Goal: Use online tool/utility: Utilize a website feature to perform a specific function

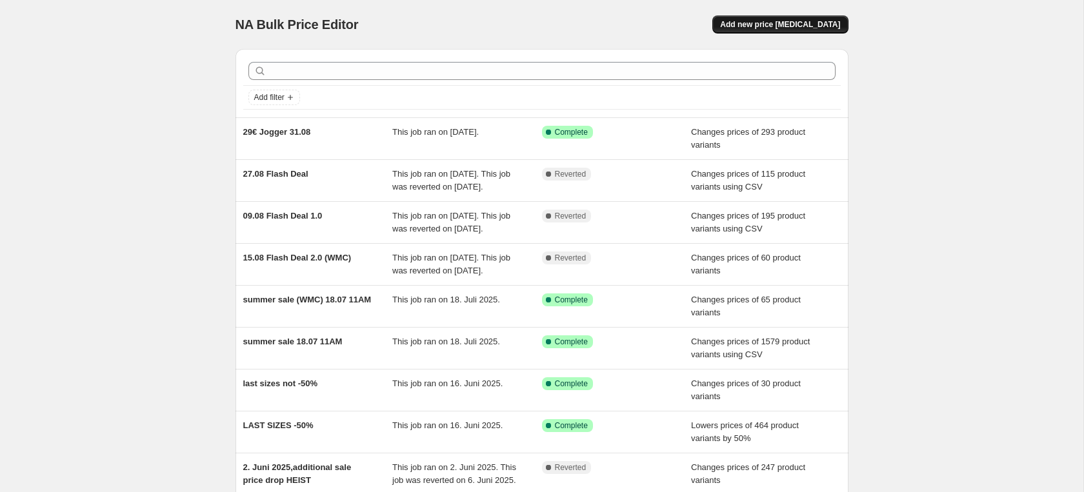
click at [759, 26] on span "Add new price [MEDICAL_DATA]" at bounding box center [780, 24] width 120 height 10
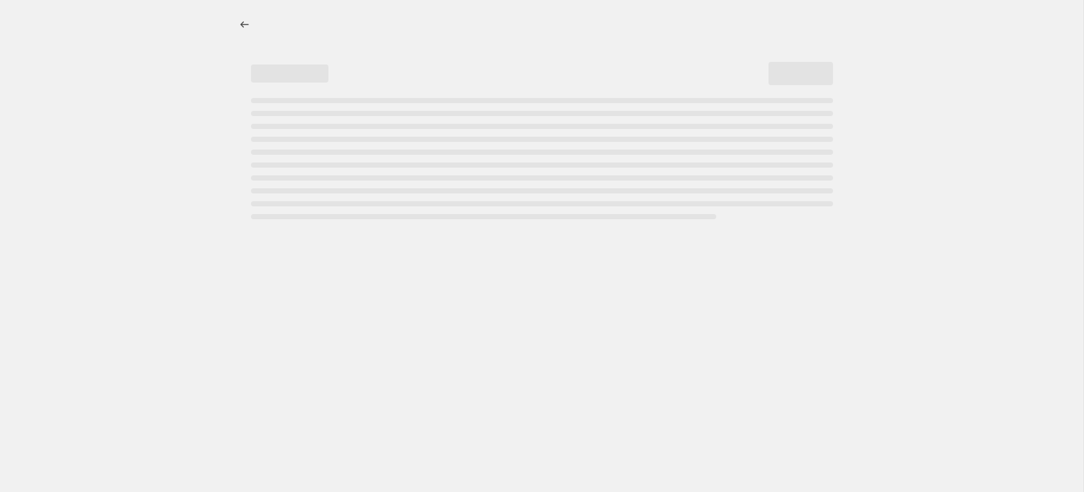
select select "percentage"
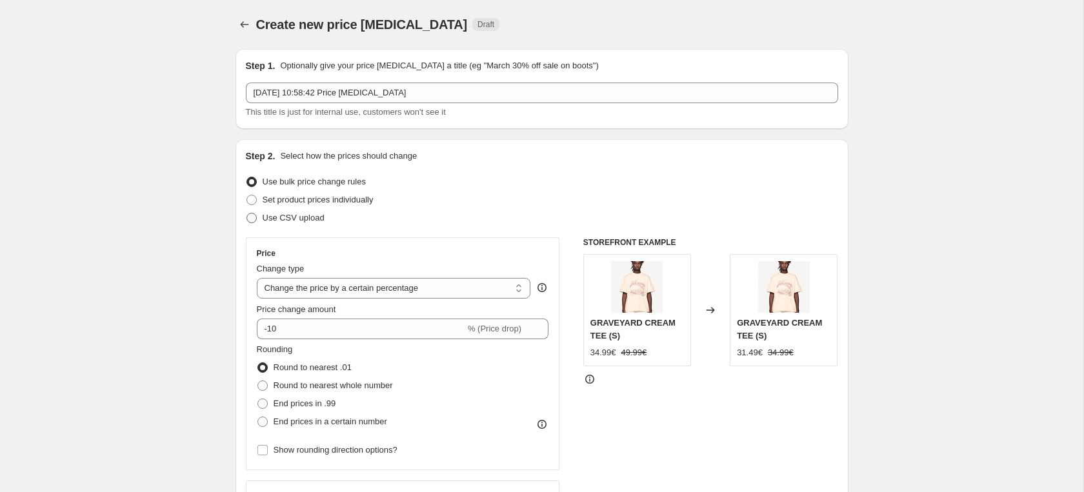
click at [305, 216] on span "Use CSV upload" at bounding box center [294, 218] width 62 height 10
click at [247, 214] on input "Use CSV upload" at bounding box center [246, 213] width 1 height 1
radio input "true"
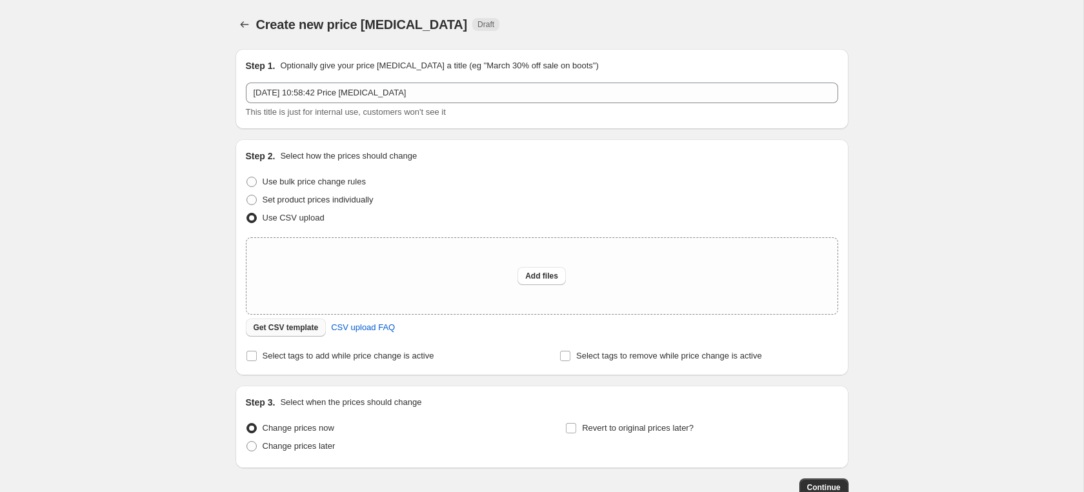
click at [315, 330] on span "Get CSV template" at bounding box center [285, 328] width 65 height 10
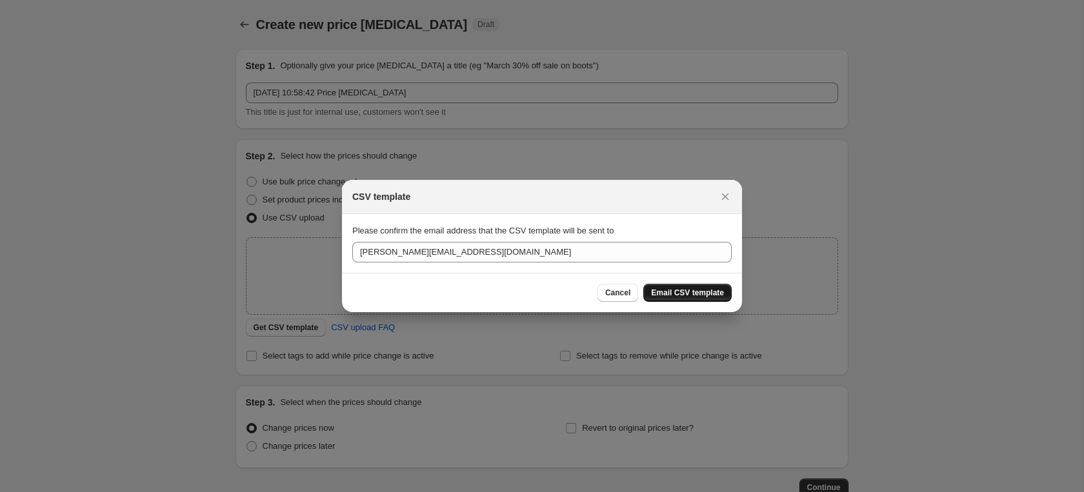
click at [713, 292] on span "Email CSV template" at bounding box center [687, 293] width 73 height 10
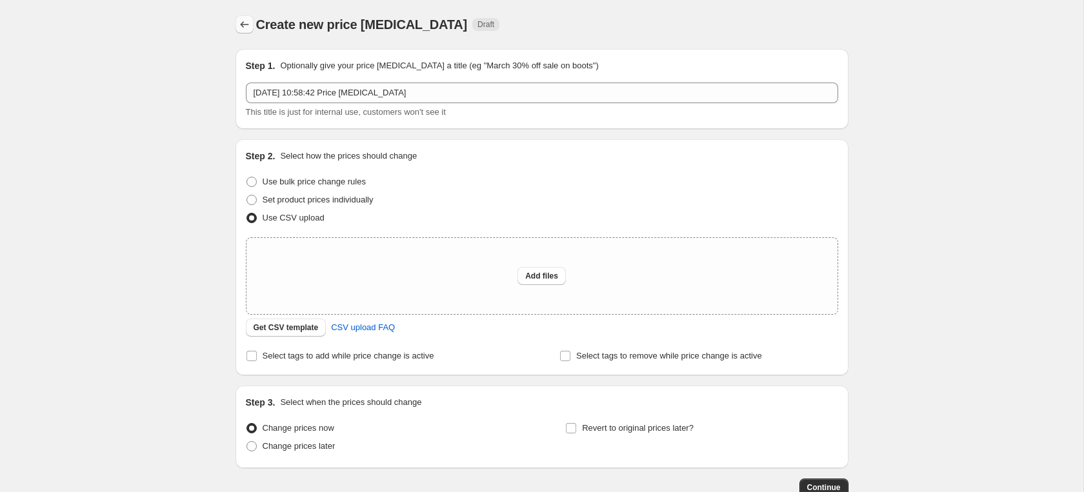
click at [243, 26] on icon "Price change jobs" at bounding box center [244, 24] width 13 height 13
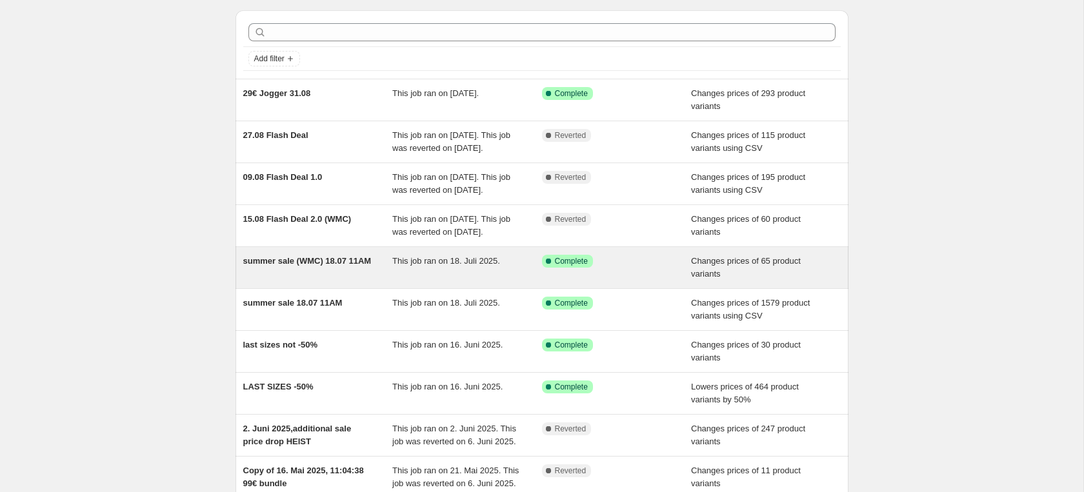
scroll to position [41, 0]
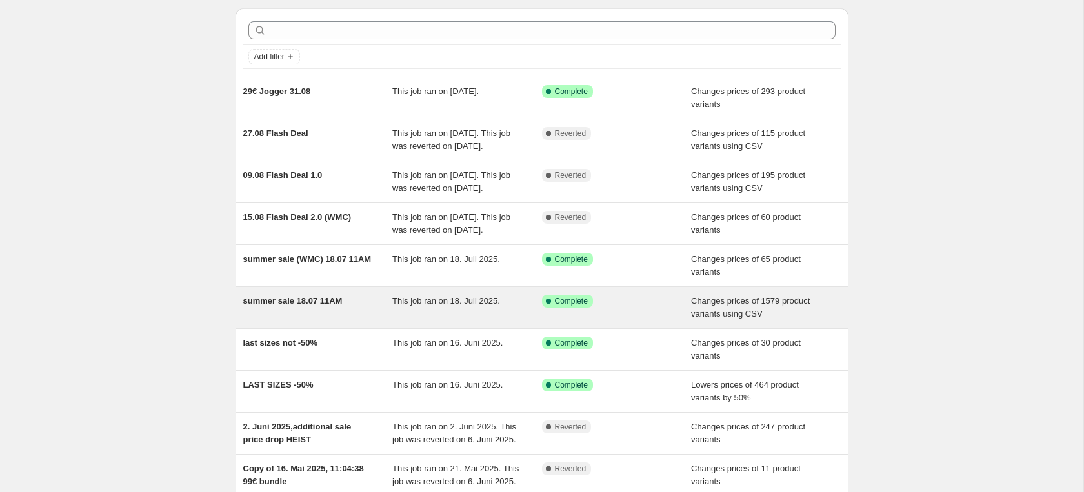
click at [371, 321] on div "summer sale 18.07 11AM" at bounding box center [318, 308] width 150 height 26
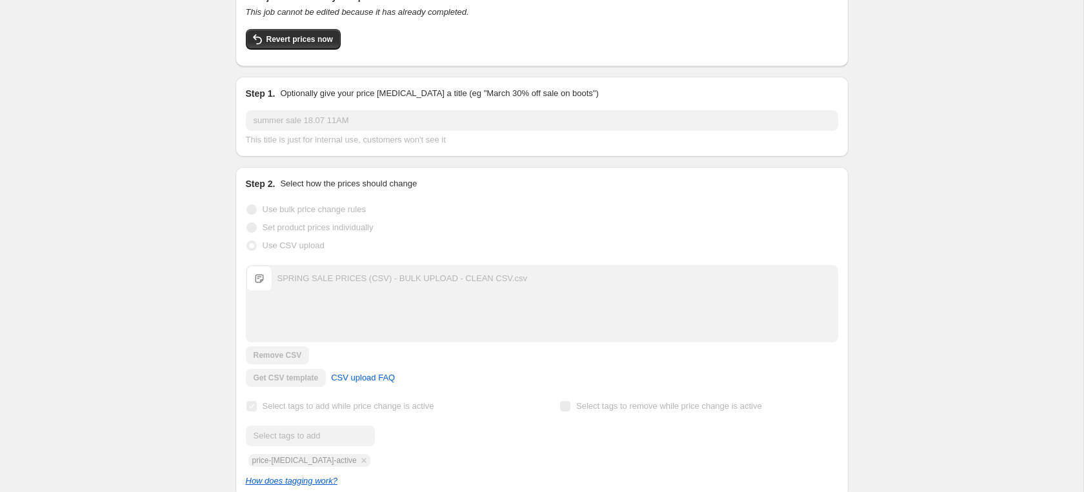
scroll to position [117, 0]
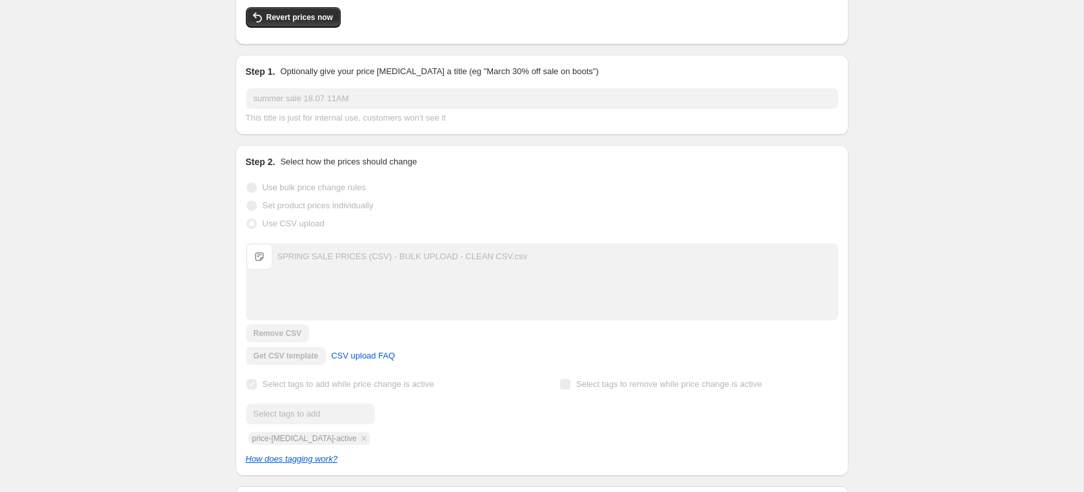
click at [310, 259] on div "SPRING SALE PRICES (CSV) - BULK UPLOAD - CLEAN CSV.csv" at bounding box center [402, 256] width 250 height 13
copy div "SPRING SALE PRICES (CSV) - BULK UPLOAD - CLEAN CSV.csv"
drag, startPoint x: 530, startPoint y: 258, endPoint x: 290, endPoint y: 246, distance: 240.3
click at [290, 246] on div "SPRING SALE PRICES (CSV) - BULK UPLOAD - CLEAN CSV.csv SPRING SALE PRICES (CSV)…" at bounding box center [541, 257] width 591 height 26
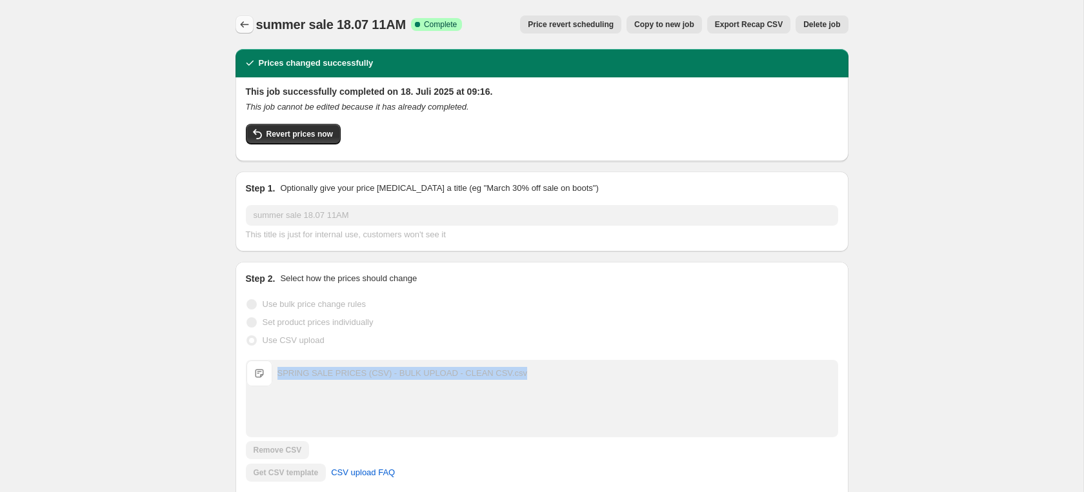
click at [248, 30] on icon "Price change jobs" at bounding box center [244, 24] width 13 height 13
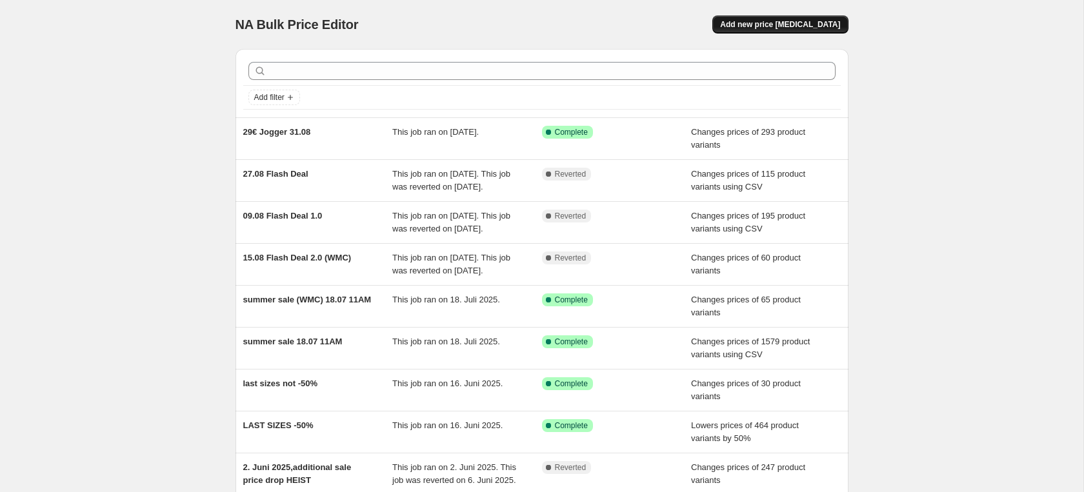
click at [802, 21] on span "Add new price [MEDICAL_DATA]" at bounding box center [780, 24] width 120 height 10
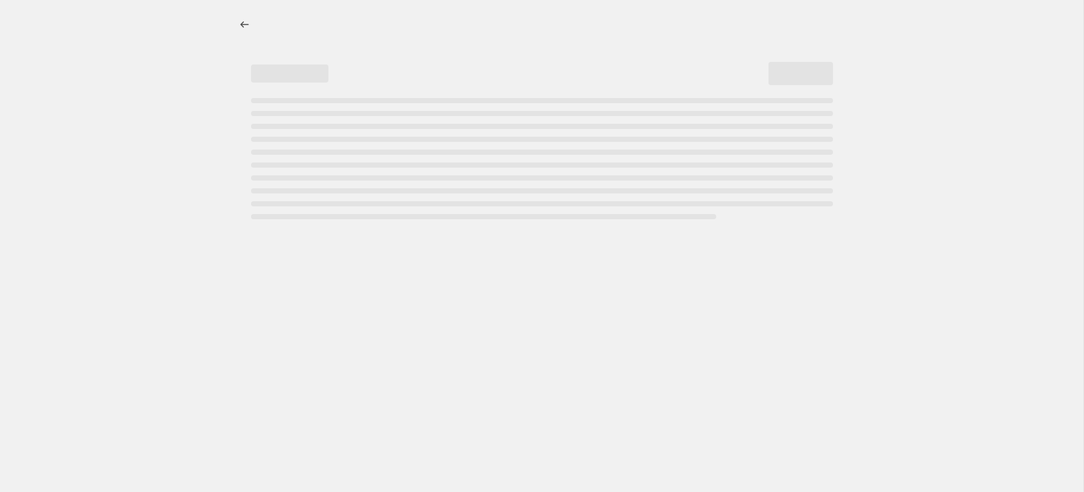
select select "percentage"
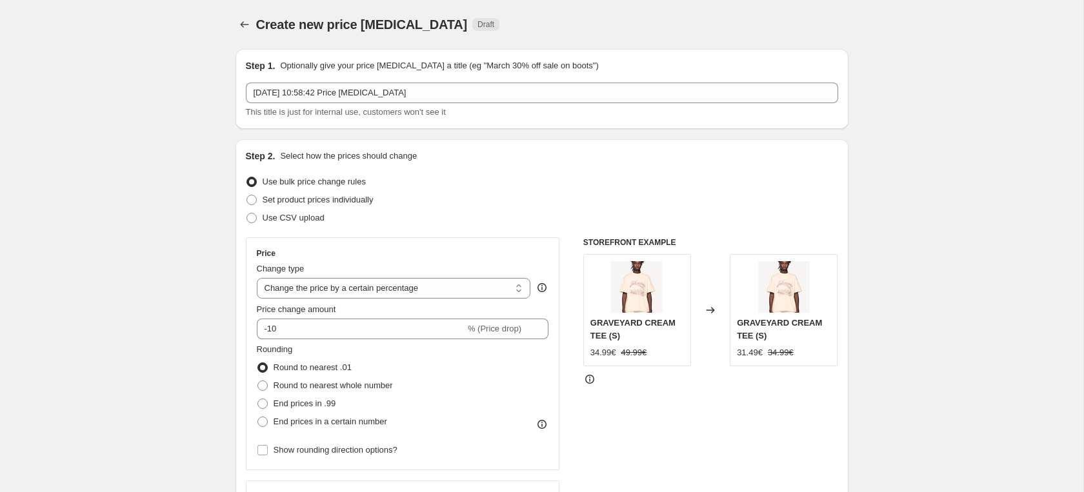
scroll to position [10, 0]
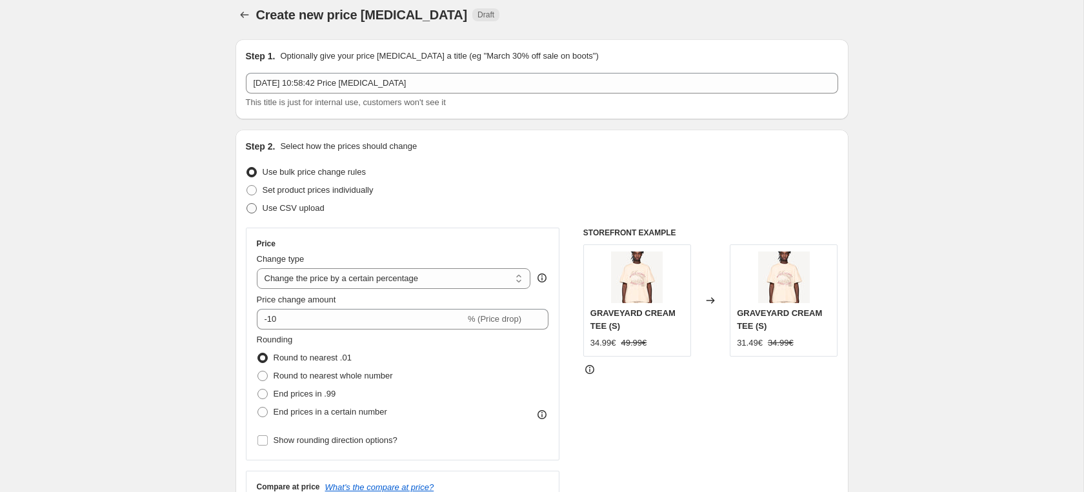
click at [304, 206] on span "Use CSV upload" at bounding box center [294, 208] width 62 height 10
click at [247, 204] on input "Use CSV upload" at bounding box center [246, 203] width 1 height 1
radio input "true"
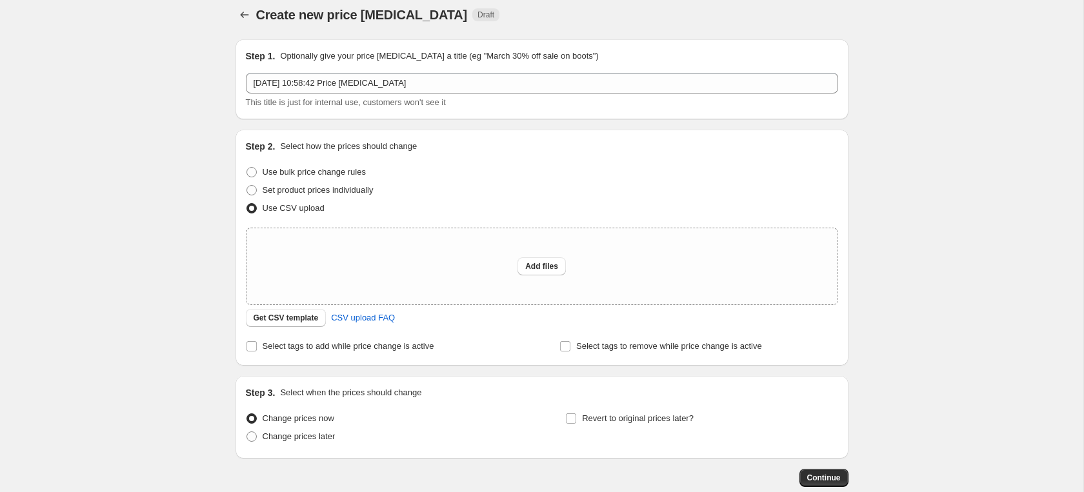
click at [117, 59] on div "Create new price [MEDICAL_DATA]. This page is ready Create new price [MEDICAL_D…" at bounding box center [541, 277] width 1083 height 575
